Goal: Book appointment/travel/reservation

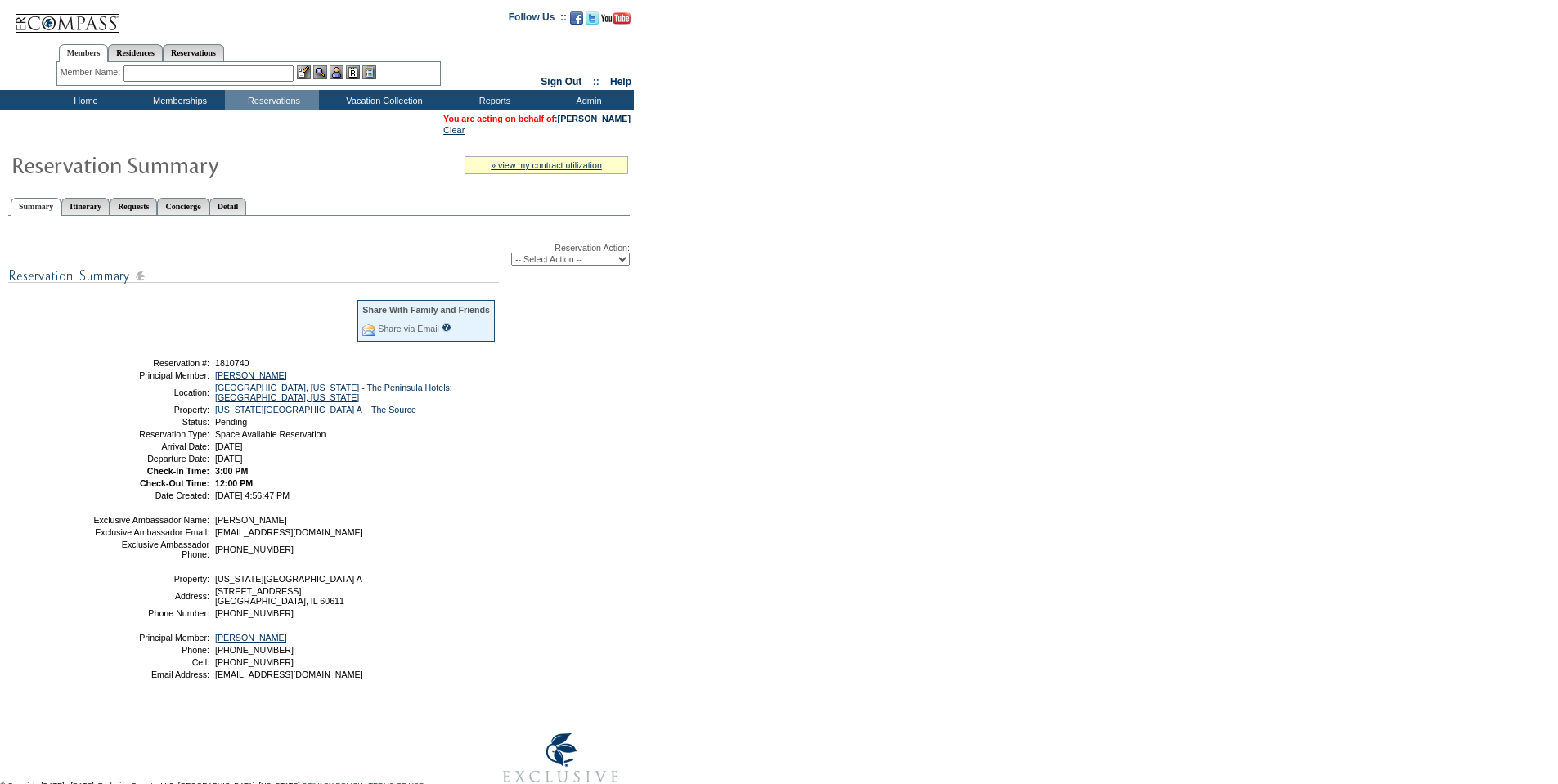
click at [569, 262] on select "-- Select Action -- Modify Reservation Dates Modify Reservation Cost Modify Occ…" at bounding box center [570, 259] width 119 height 13
select select "ConfirmRes"
click at [511, 256] on select "-- Select Action -- Modify Reservation Dates Modify Reservation Cost Modify Occ…" at bounding box center [570, 259] width 119 height 13
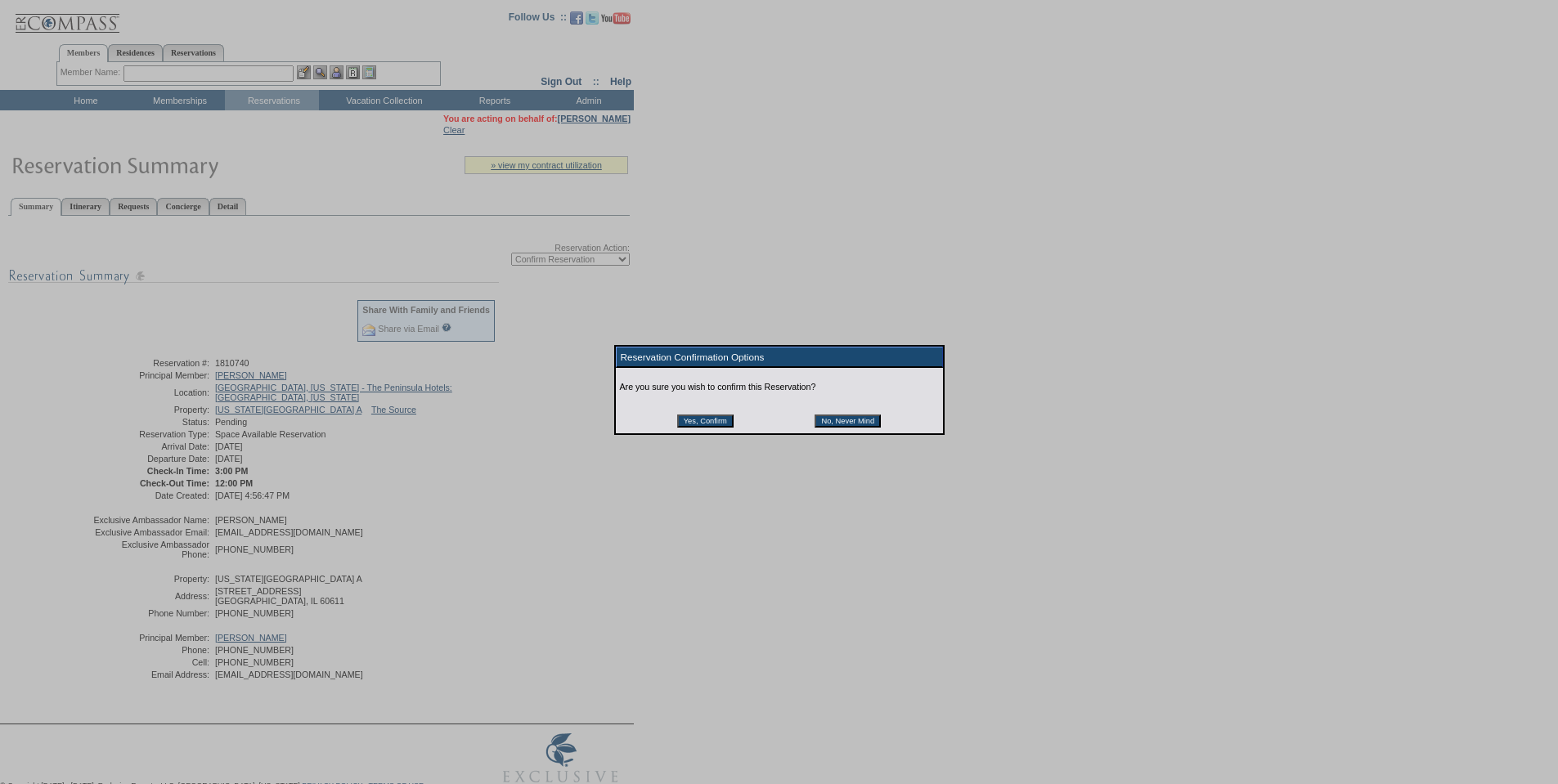
click at [687, 424] on input "Yes, Confirm" at bounding box center [705, 421] width 56 height 13
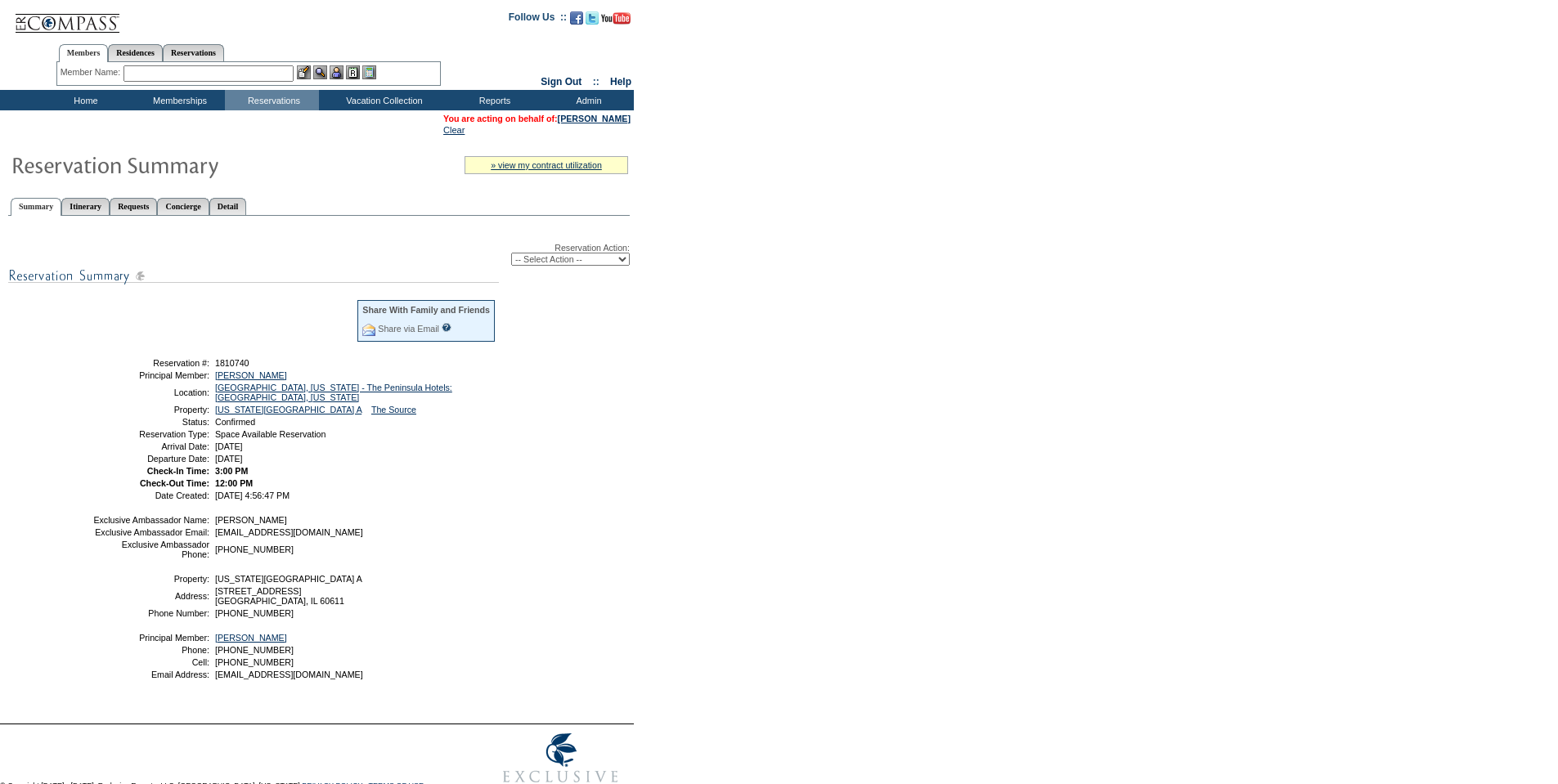
drag, startPoint x: 144, startPoint y: 366, endPoint x: 363, endPoint y: 454, distance: 236.0
click at [363, 454] on table "Share With Family and Friends Share via Email Share Reservation Information Ple…" at bounding box center [294, 399] width 409 height 206
copy tbody "Reservation #: 1810740 Principal Member: [PERSON_NAME] Location: [GEOGRAPHIC_DA…"
